Goal: Transaction & Acquisition: Purchase product/service

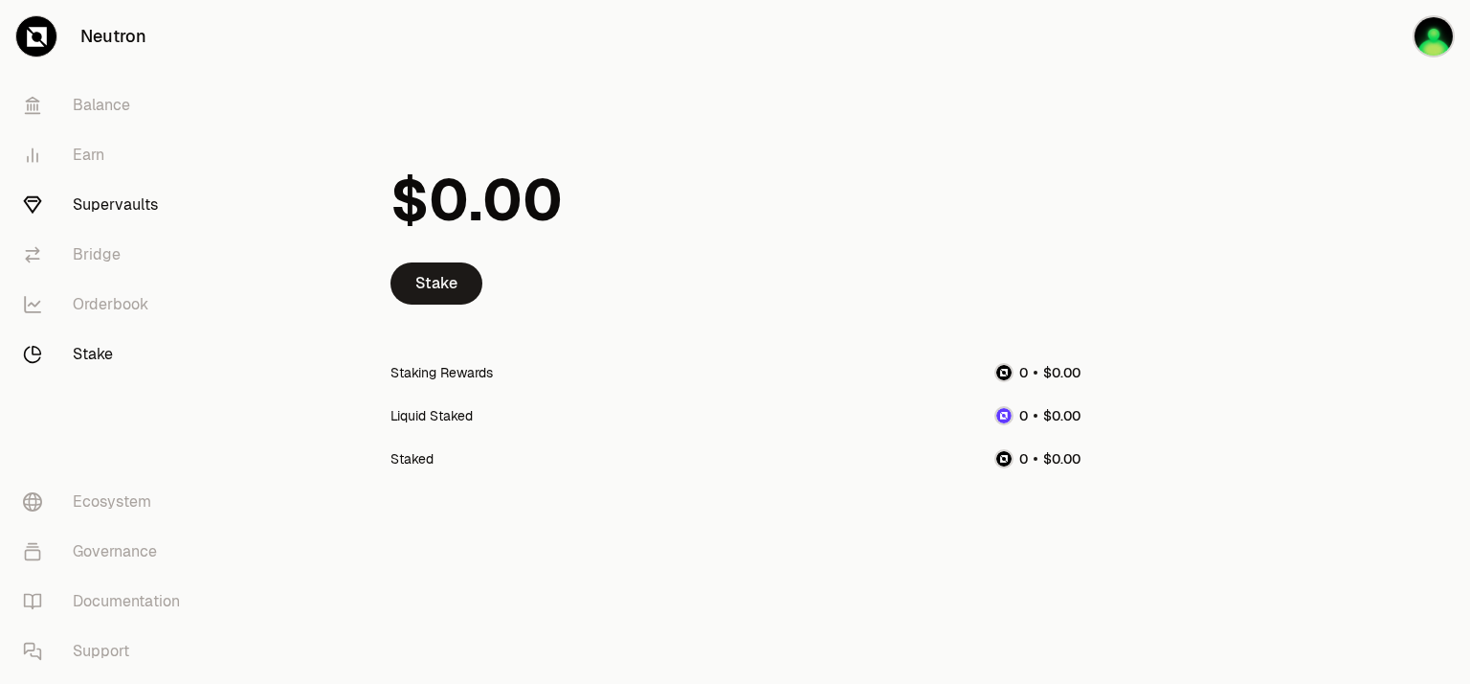
click at [122, 199] on link "Supervaults" at bounding box center [107, 205] width 199 height 50
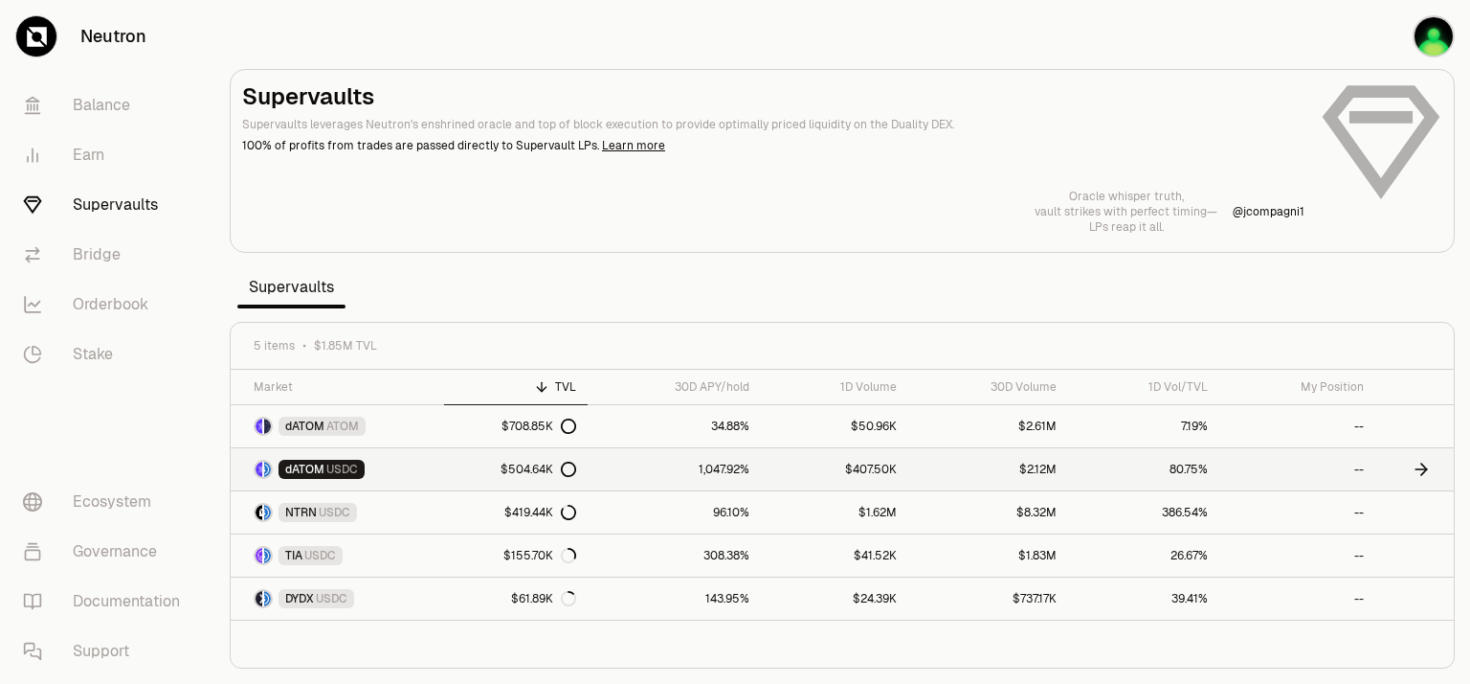
click at [1428, 468] on icon at bounding box center [1421, 469] width 19 height 19
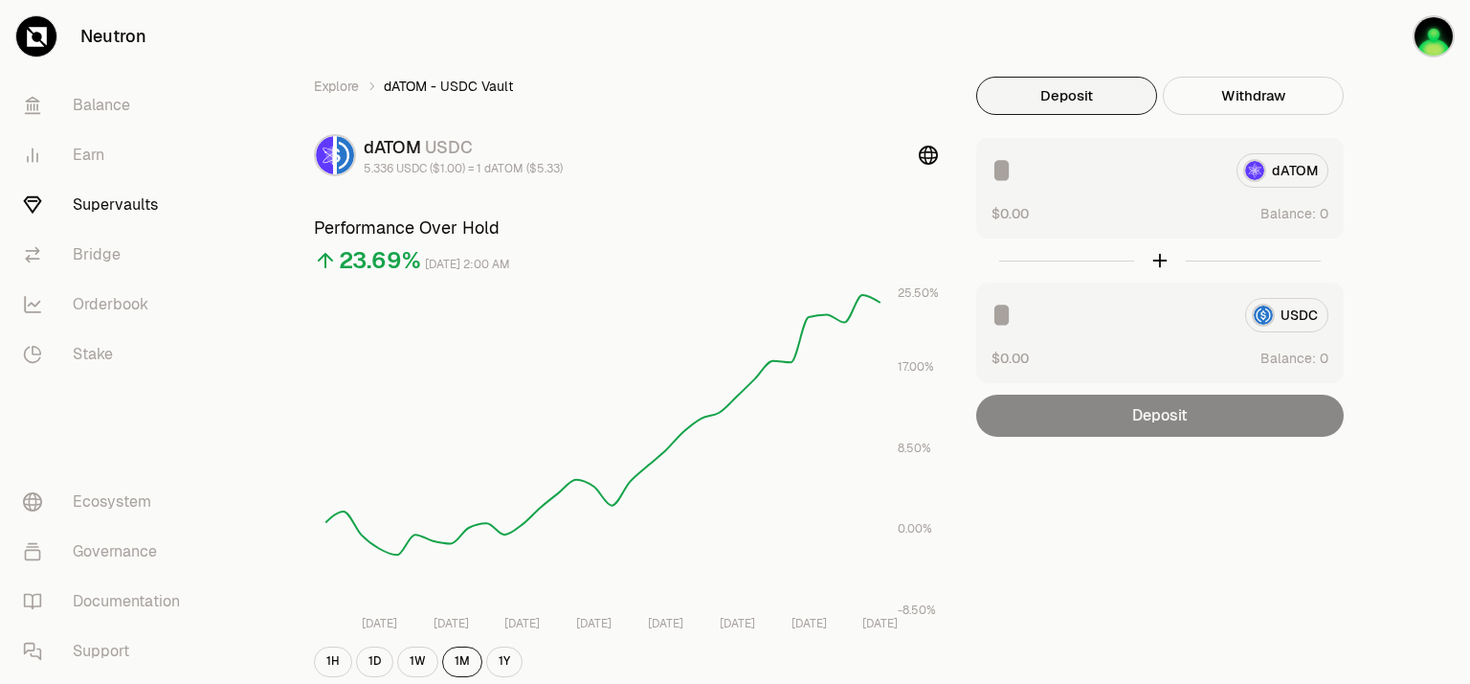
click at [1053, 99] on button "Deposit" at bounding box center [1066, 96] width 181 height 38
click at [1442, 40] on img "button" at bounding box center [1434, 36] width 42 height 42
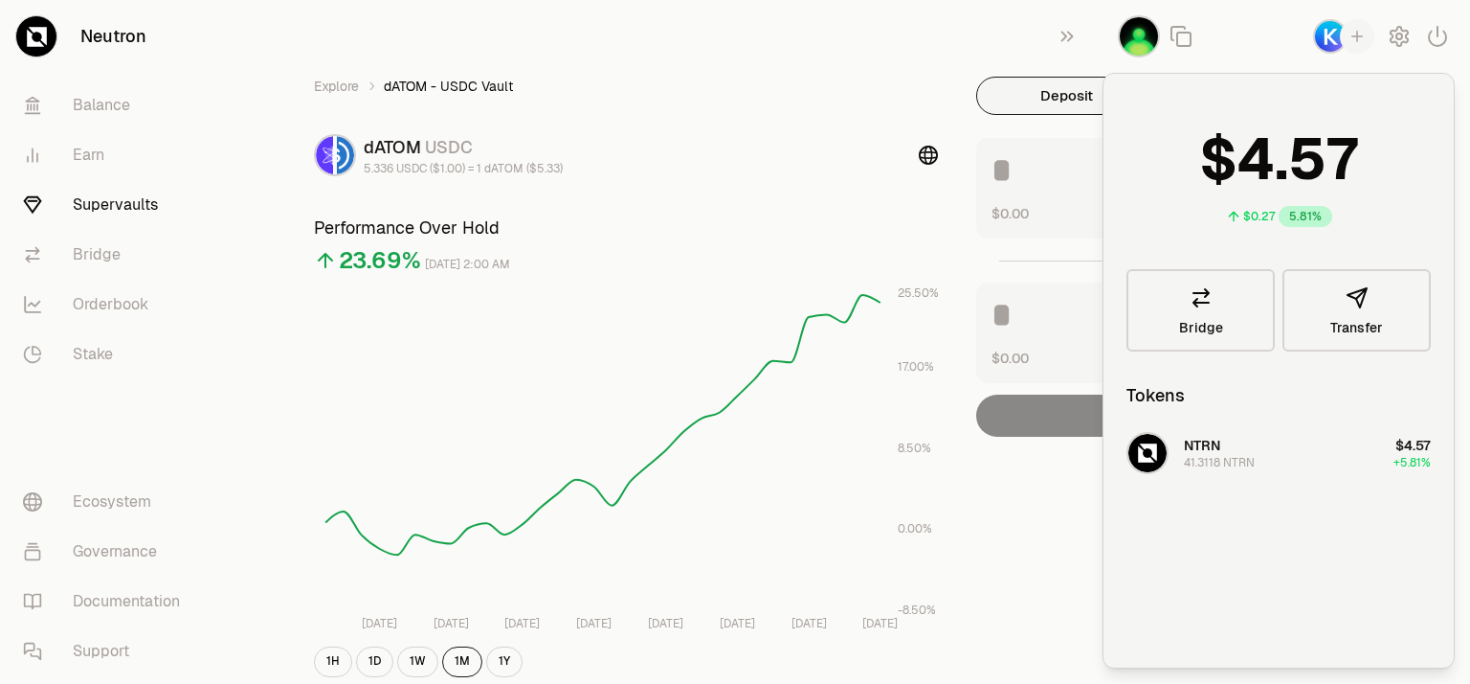
click at [862, 105] on div "Explore dATOM - USDC Vault dATOM USDC 5.336 USDC ($1.00) = 1 dATOM ($5.33) Perf…" at bounding box center [626, 620] width 670 height 1086
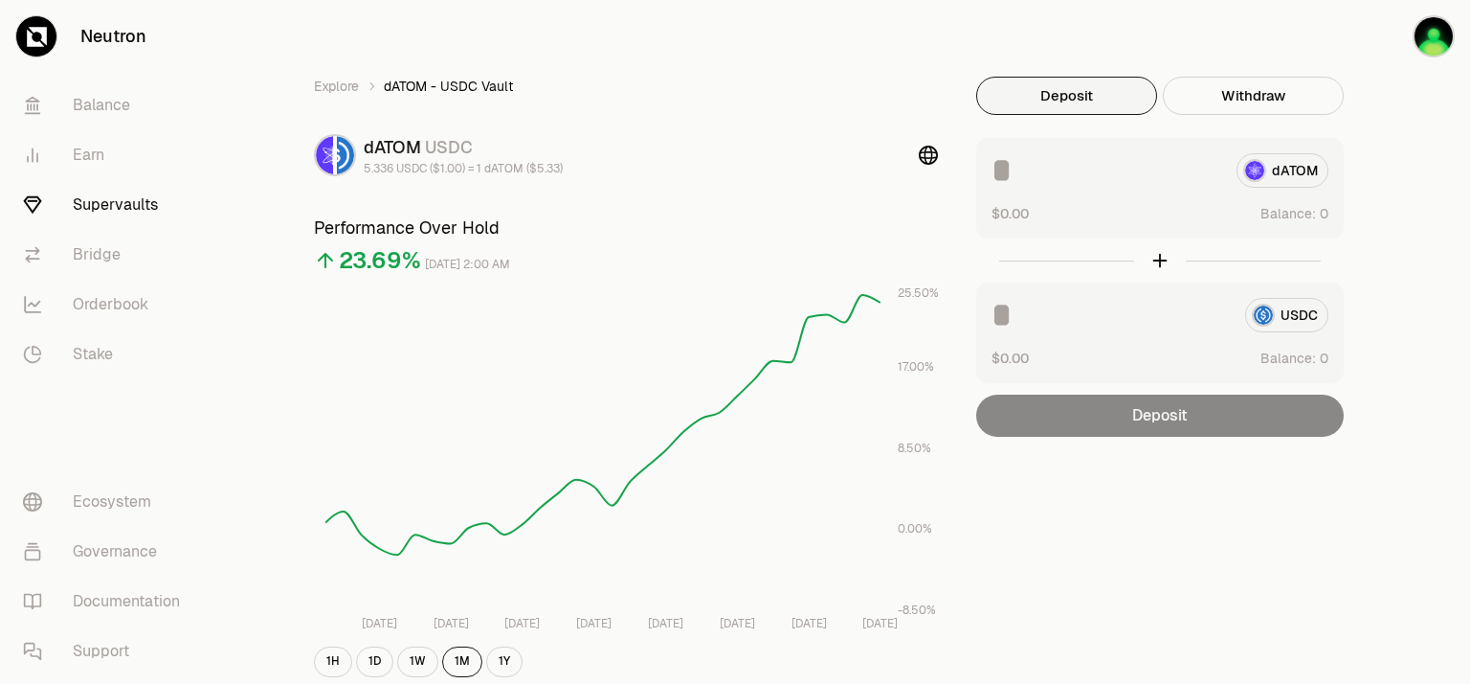
click at [1105, 103] on button "Deposit" at bounding box center [1066, 96] width 181 height 38
click at [1436, 39] on img "button" at bounding box center [1434, 36] width 42 height 42
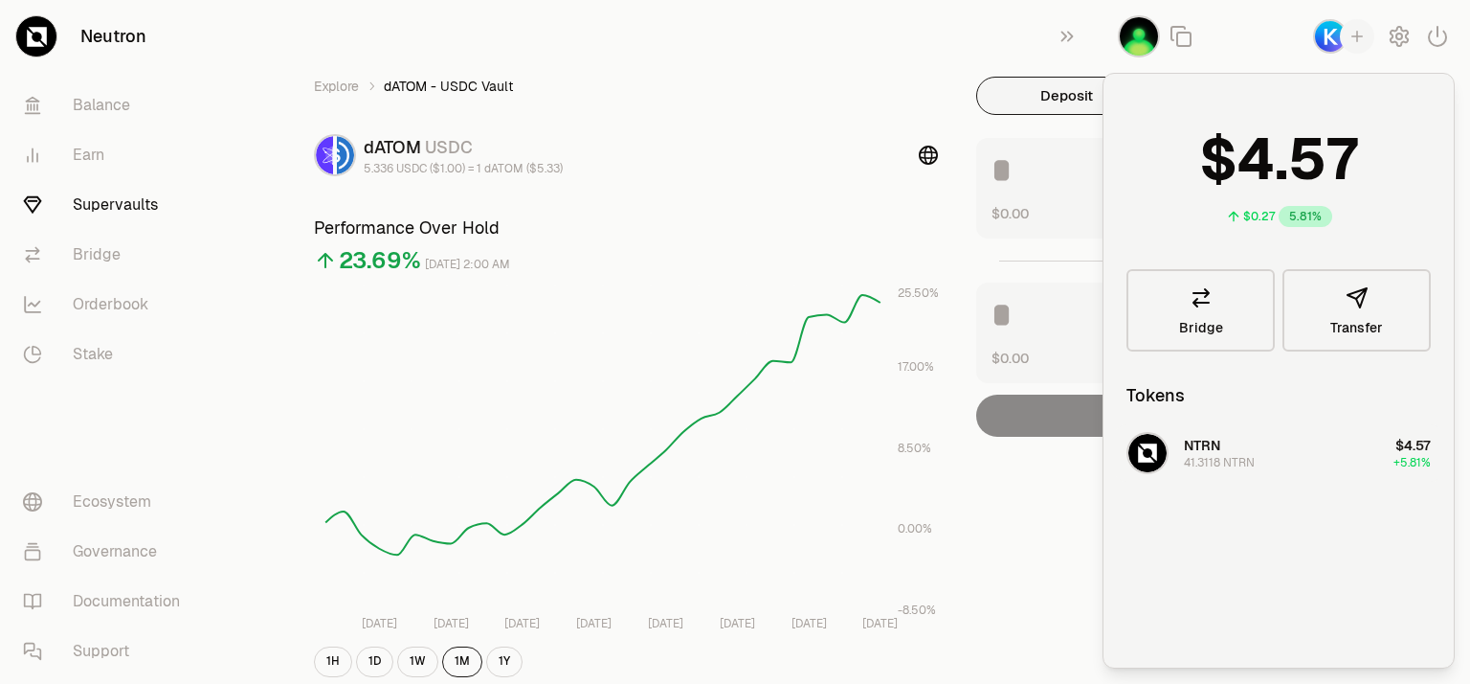
click at [1214, 458] on div "41.3118 NTRN" at bounding box center [1219, 462] width 71 height 15
click at [825, 50] on div "Explore dATOM - USDC Vault dATOM USDC 5.336 USDC ($1.00) = 1 dATOM ($5.33) Perf…" at bounding box center [842, 619] width 1149 height 1239
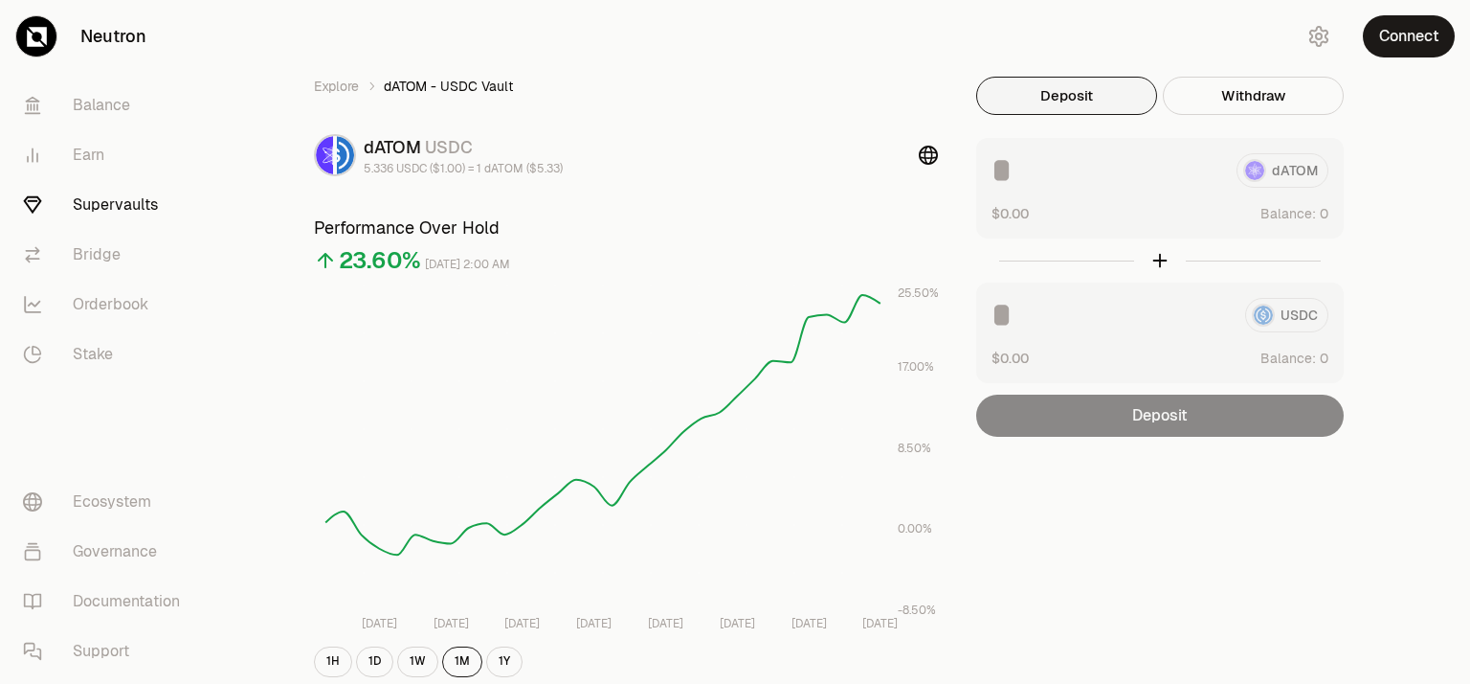
click at [139, 203] on link "Supervaults" at bounding box center [107, 205] width 199 height 50
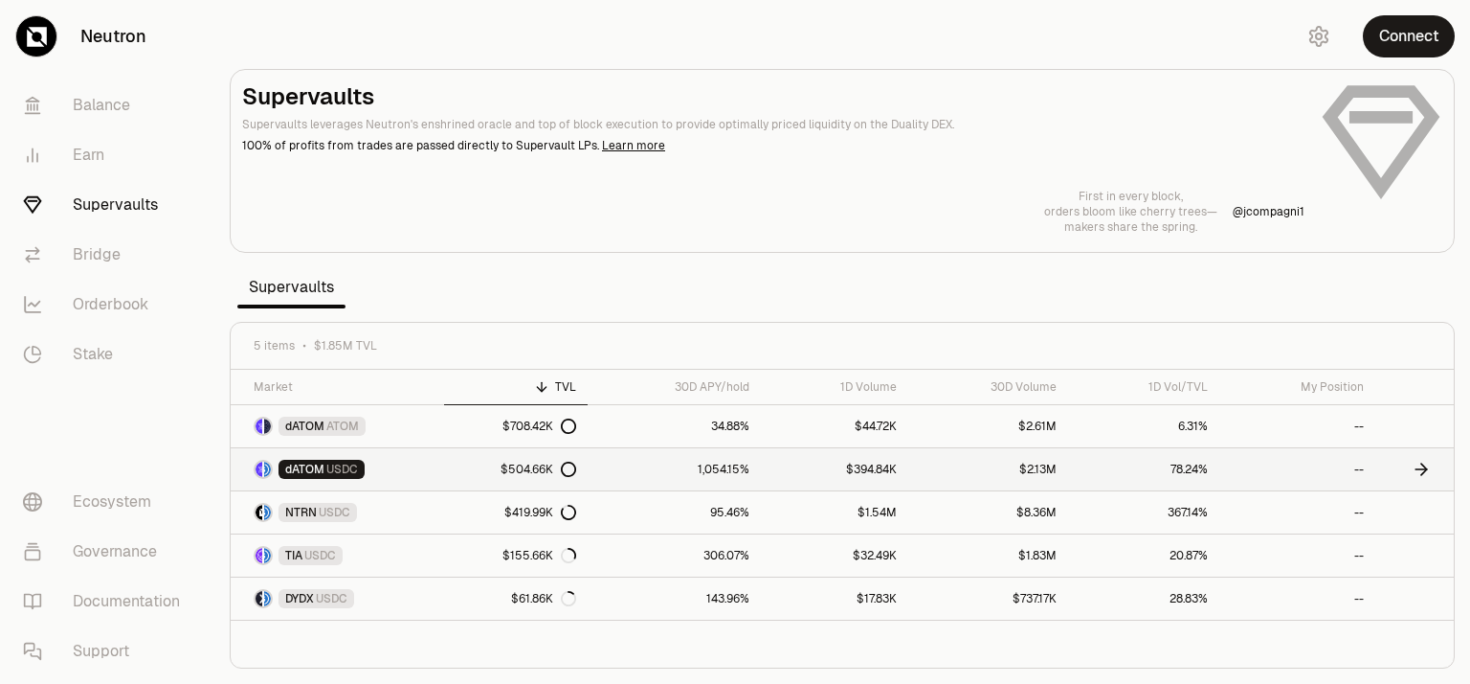
click at [537, 479] on link "$504.66K" at bounding box center [516, 469] width 144 height 42
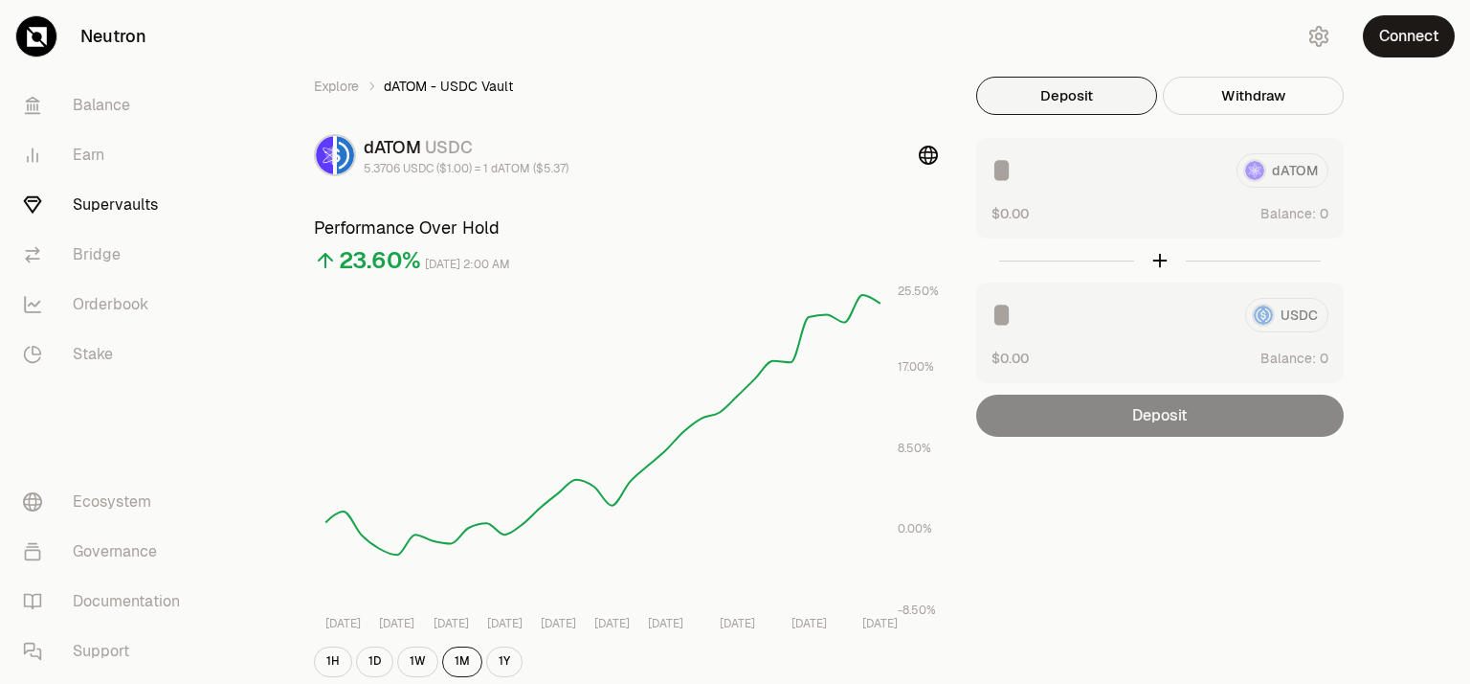
click at [1095, 103] on button "Deposit" at bounding box center [1066, 96] width 181 height 38
click at [1409, 37] on button "Connect" at bounding box center [1409, 36] width 92 height 42
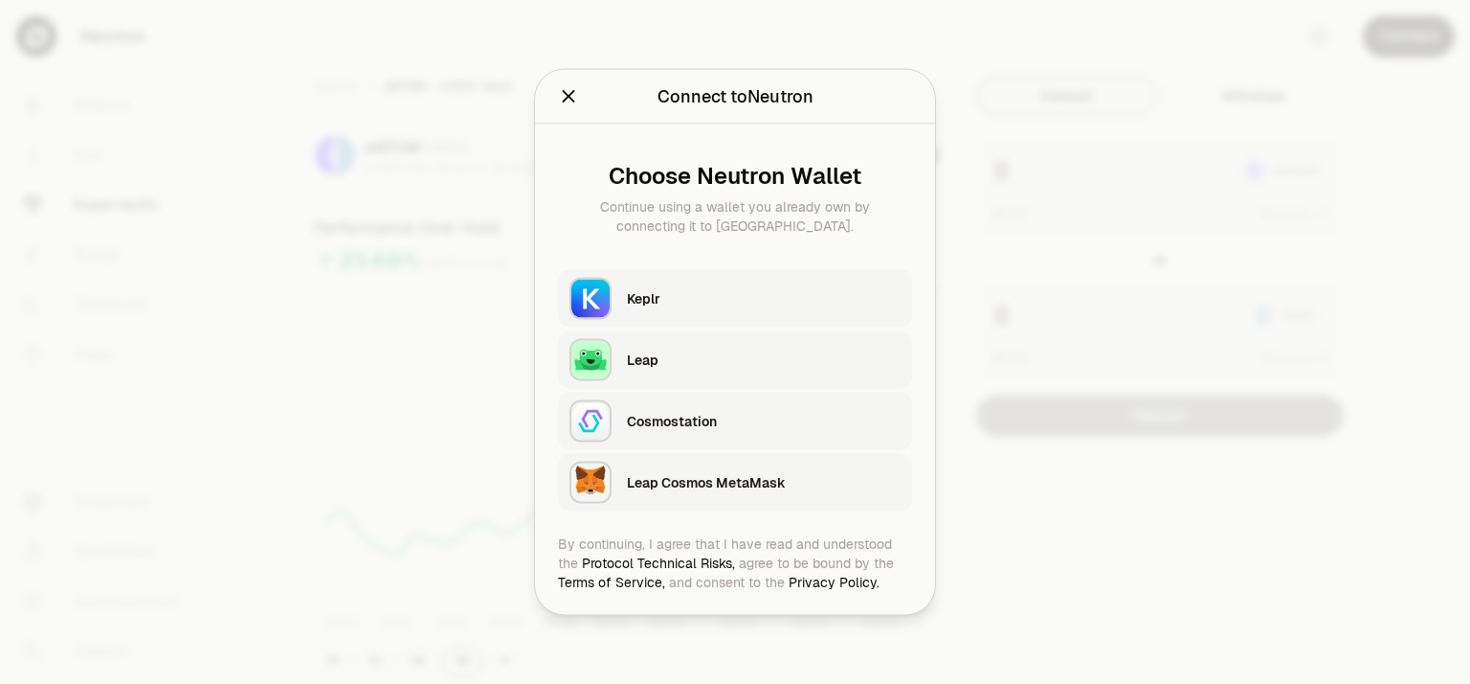
click at [781, 289] on div "Keplr" at bounding box center [764, 298] width 274 height 19
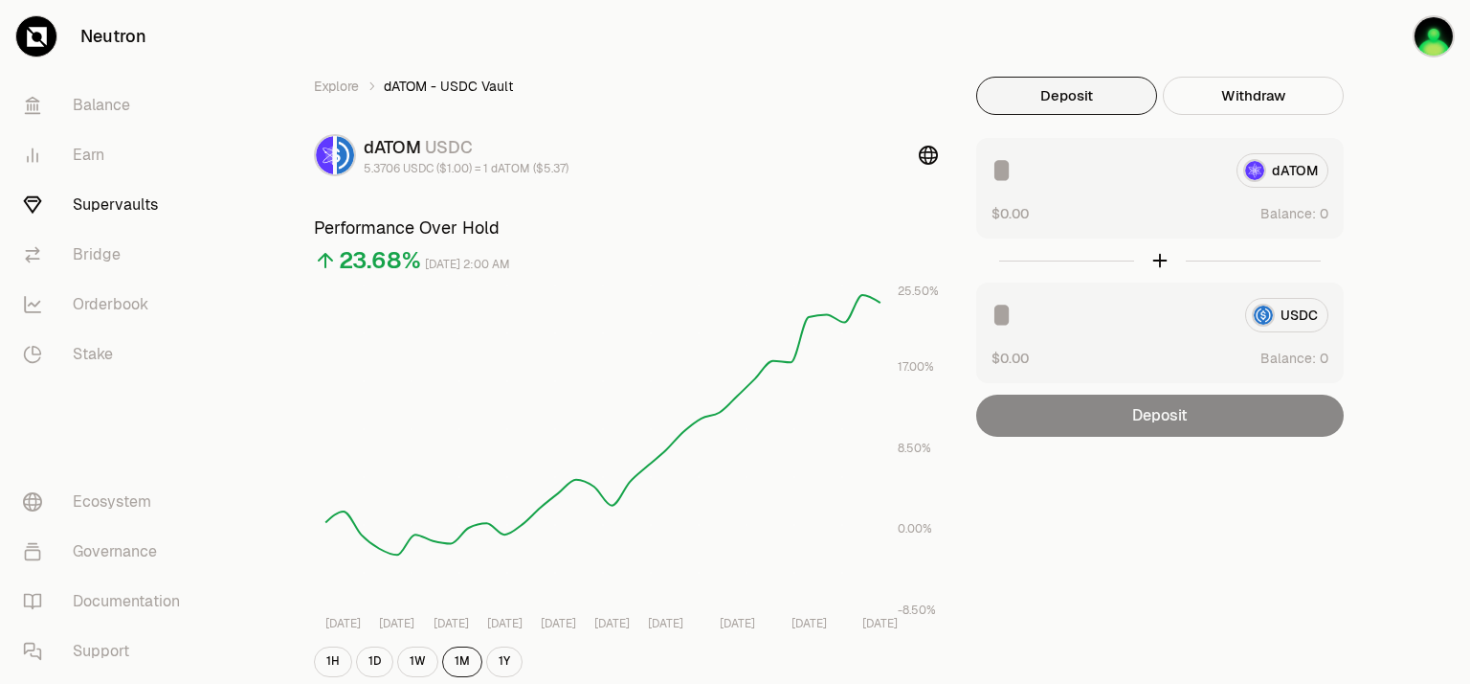
click at [1053, 102] on button "Deposit" at bounding box center [1066, 96] width 181 height 38
click at [842, 214] on h3 "Performance Over Hold" at bounding box center [626, 227] width 624 height 27
click at [1046, 86] on button "Deposit" at bounding box center [1066, 96] width 181 height 38
